Goal: Task Accomplishment & Management: Use online tool/utility

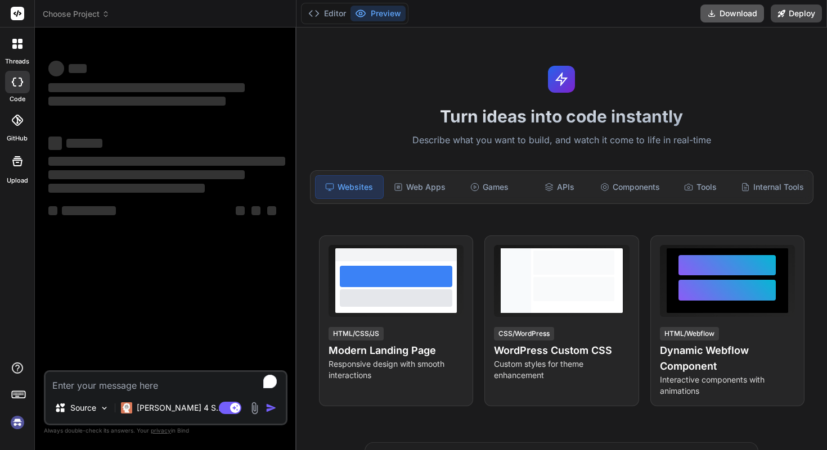
click at [731, 8] on button "Download" at bounding box center [732, 13] width 64 height 18
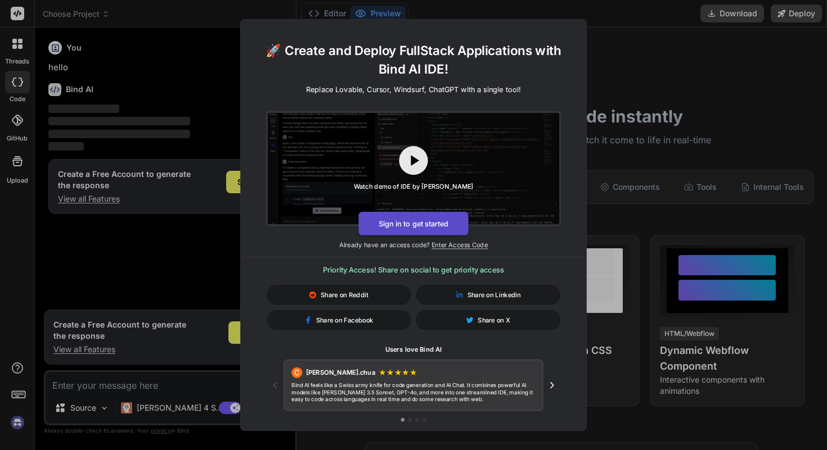
click at [415, 228] on button "Sign in to get started" at bounding box center [413, 224] width 110 height 24
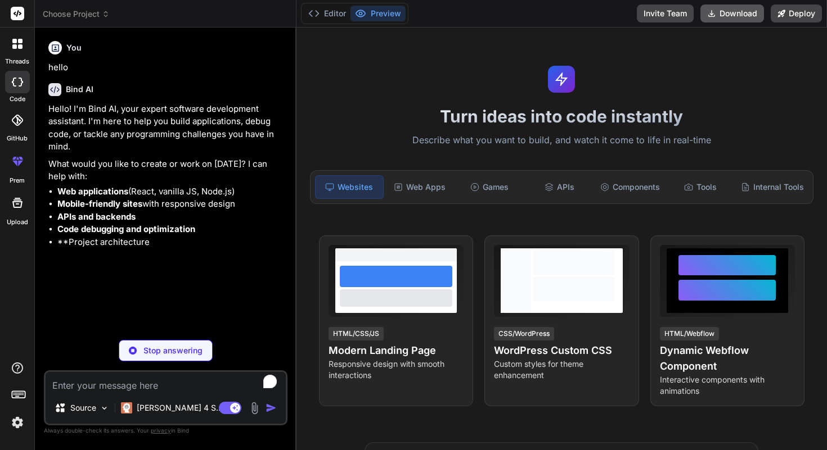
click at [732, 13] on button "Download" at bounding box center [732, 13] width 64 height 18
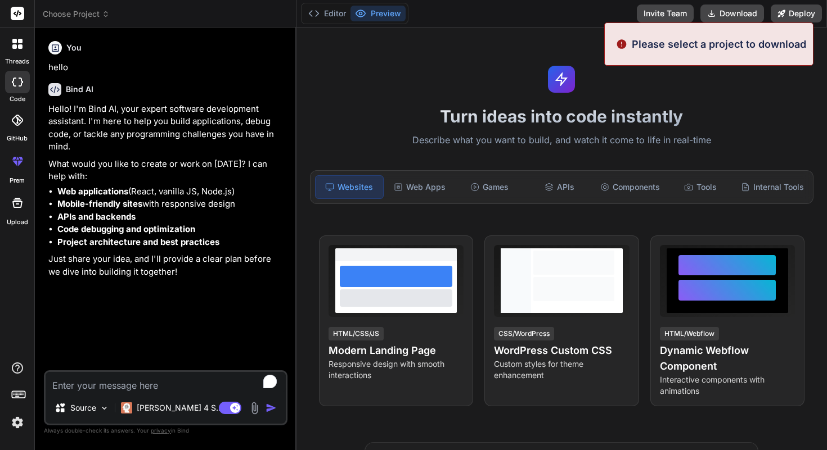
type textarea "x"
click at [637, 79] on div "Turn ideas into code instantly Describe what you want to build, and watch it co…" at bounding box center [561, 239] width 530 height 423
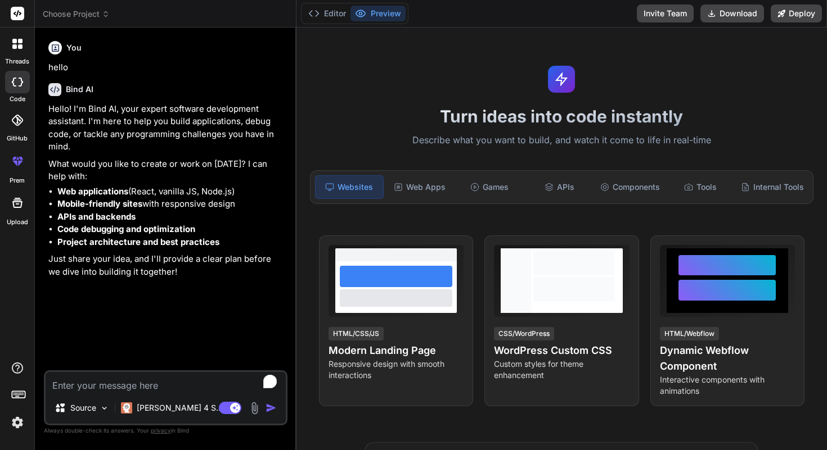
click at [16, 39] on icon at bounding box center [14, 41] width 4 height 4
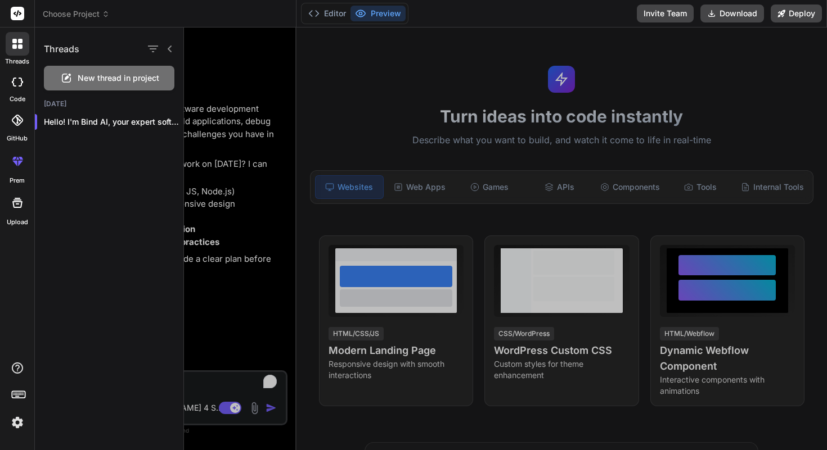
click at [14, 16] on rect at bounding box center [17, 13] width 13 height 13
click at [15, 427] on img at bounding box center [17, 422] width 19 height 19
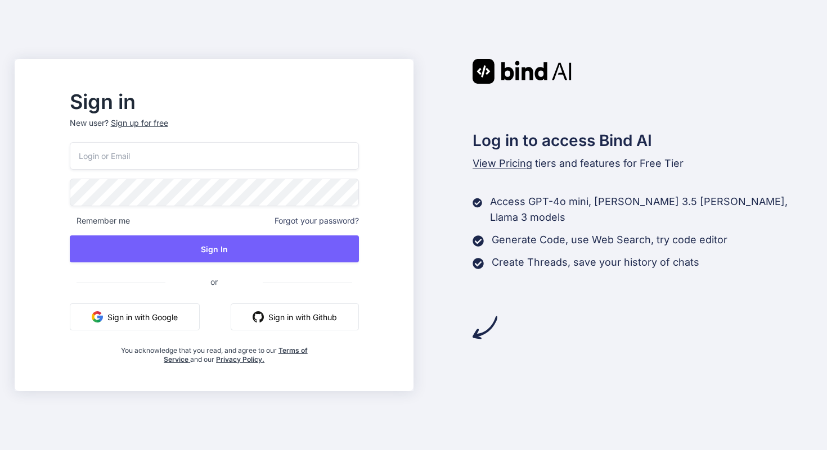
click at [181, 157] on input "email" at bounding box center [214, 156] width 289 height 28
type input "[EMAIL_ADDRESS][DOMAIN_NAME]"
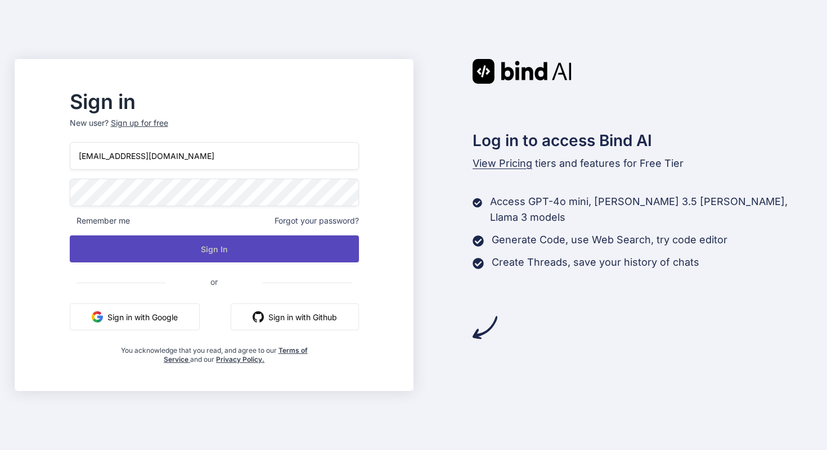
click at [236, 258] on button "Sign In" at bounding box center [214, 249] width 289 height 27
